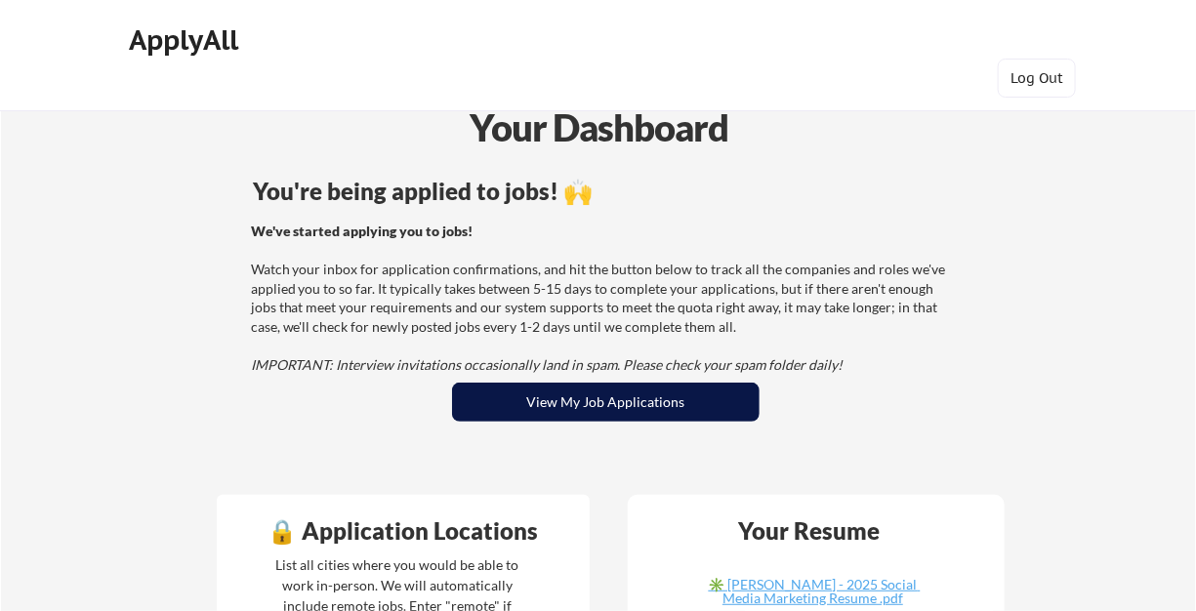
click at [726, 400] on button "View My Job Applications" at bounding box center [605, 402] width 307 height 39
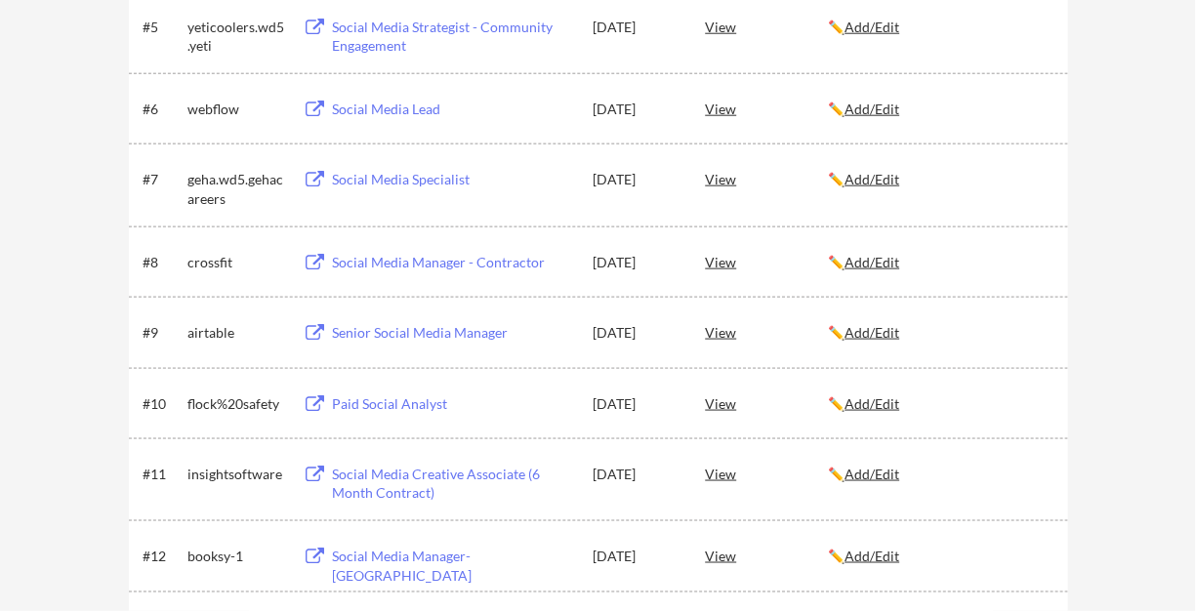
scroll to position [197, 0]
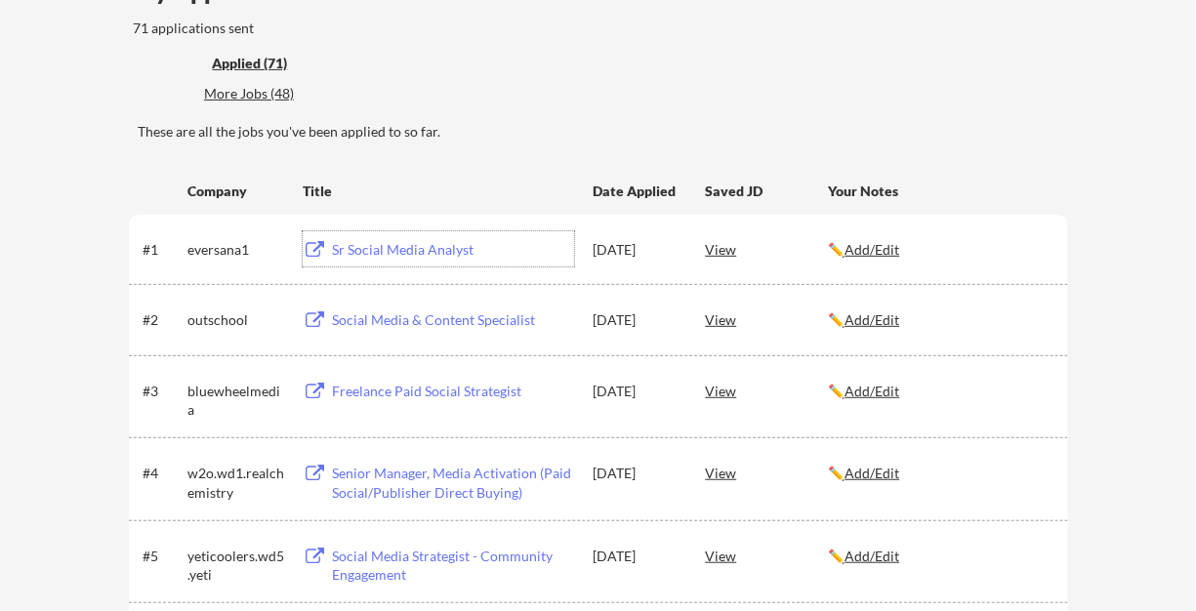
click at [435, 250] on div "Sr Social Media Analyst" at bounding box center [453, 250] width 242 height 20
click at [723, 246] on div "View" at bounding box center [766, 248] width 123 height 35
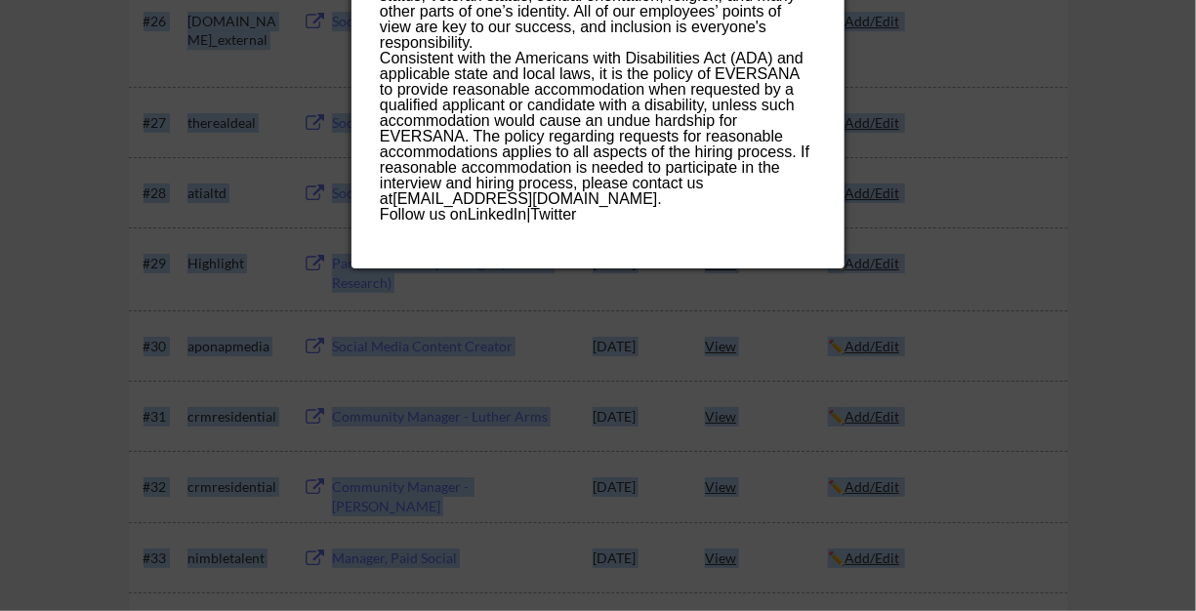
scroll to position [2560, 0]
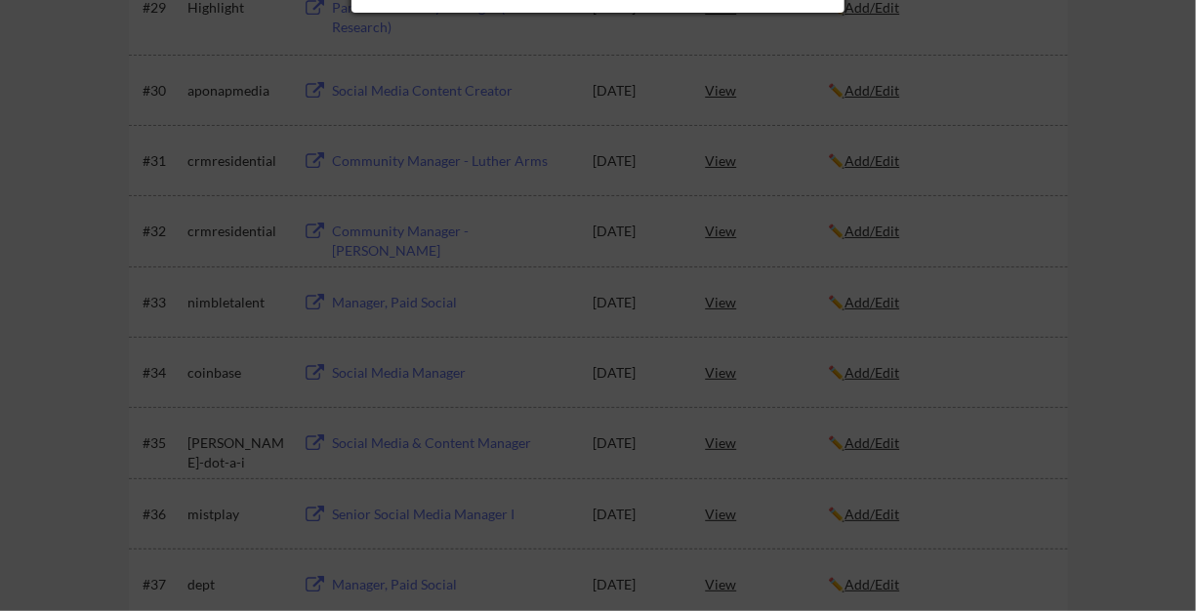
drag, startPoint x: 732, startPoint y: 242, endPoint x: 742, endPoint y: 307, distance: 66.1
click at [1059, 216] on div at bounding box center [598, 305] width 1196 height 611
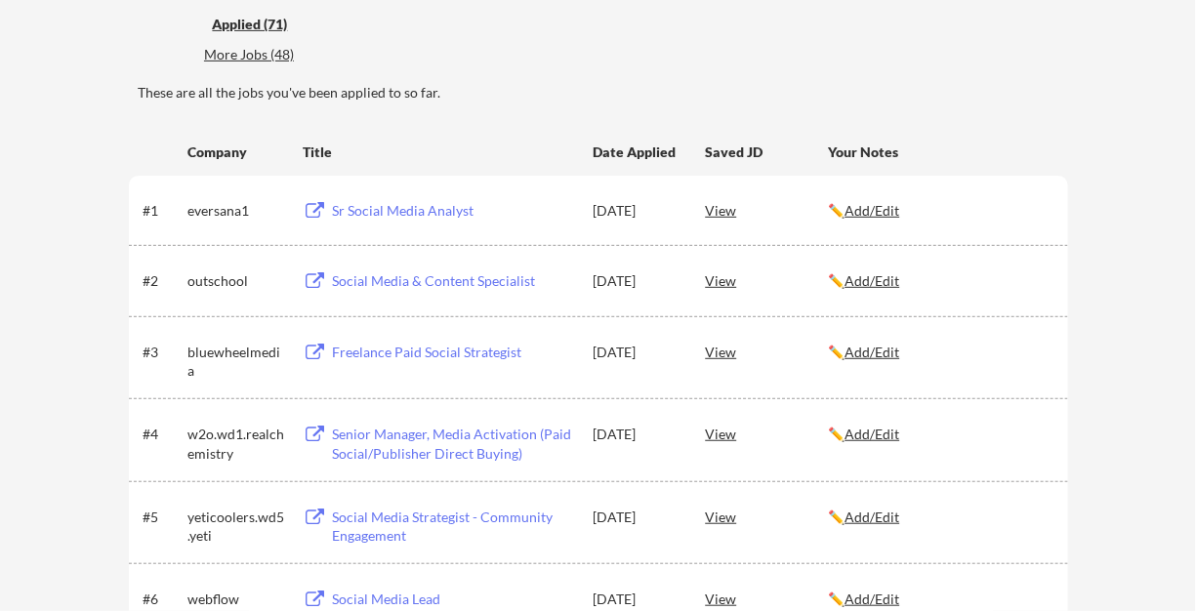
scroll to position [231, 0]
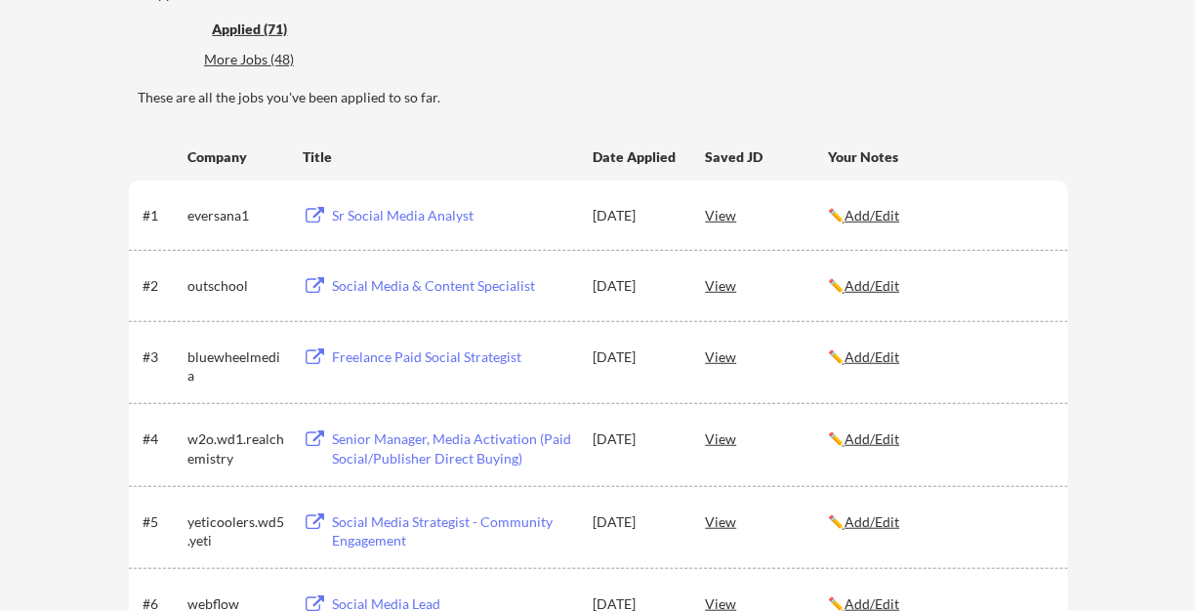
click at [892, 219] on u "Add/Edit" at bounding box center [871, 215] width 55 height 17
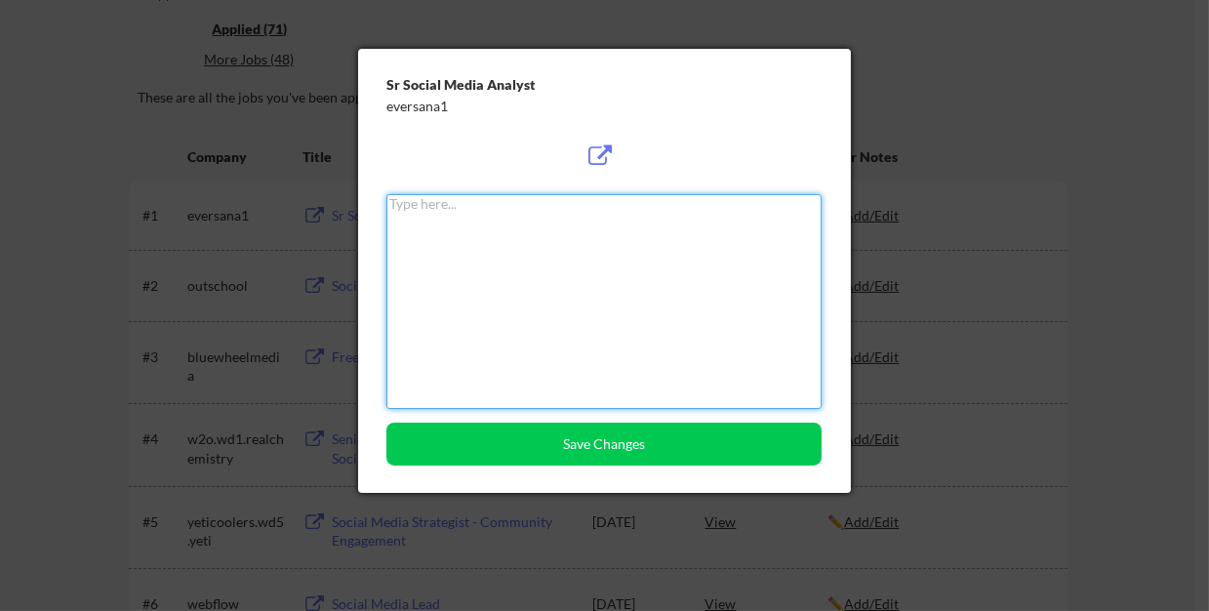
click at [1118, 194] on div at bounding box center [604, 305] width 1209 height 611
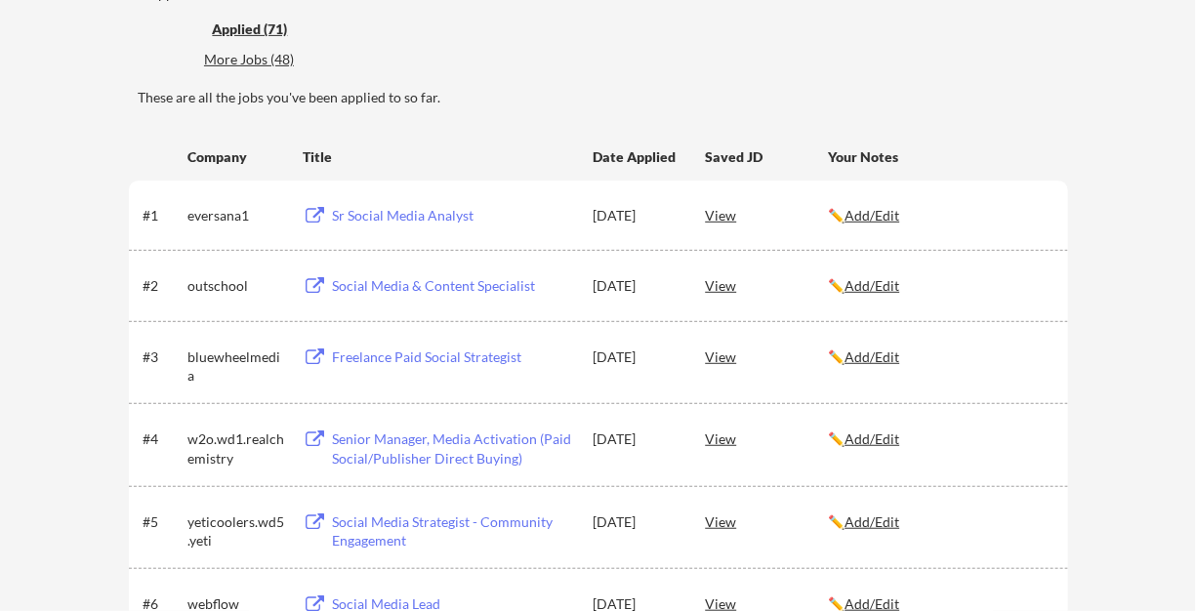
click at [420, 212] on div "Sr Social Media Analyst" at bounding box center [453, 216] width 242 height 20
